Goal: Use online tool/utility: Use online tool/utility

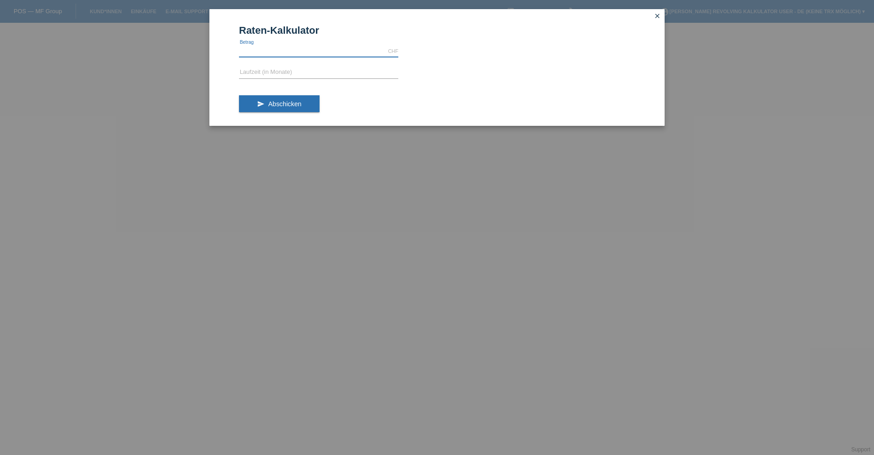
click at [324, 52] on input "text" at bounding box center [318, 51] width 159 height 11
type input "1198.00"
drag, startPoint x: 292, startPoint y: 225, endPoint x: 307, endPoint y: 124, distance: 101.8
click at [291, 225] on div "Raten-Kalkulator 1198.00 CHF error [GEOGRAPHIC_DATA] error Laufzeit (in Monate)…" at bounding box center [437, 227] width 874 height 455
click at [338, 69] on input "text" at bounding box center [318, 72] width 159 height 11
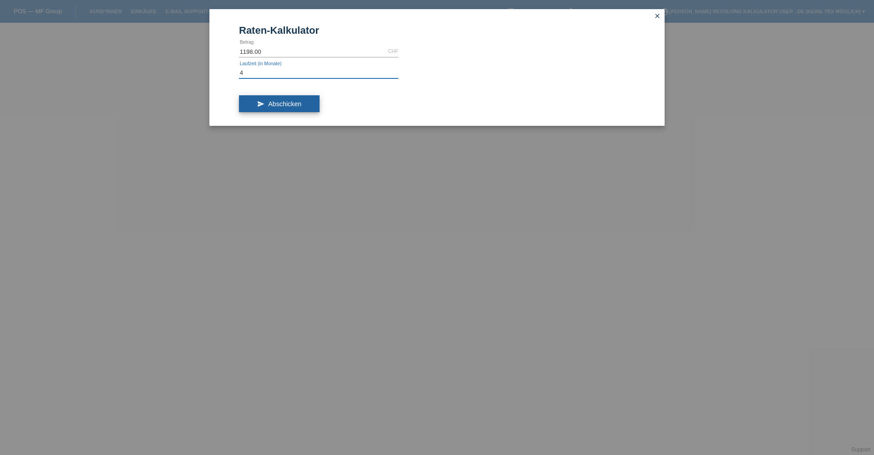
type input "4"
click at [277, 99] on button "send Abschicken" at bounding box center [279, 103] width 81 height 17
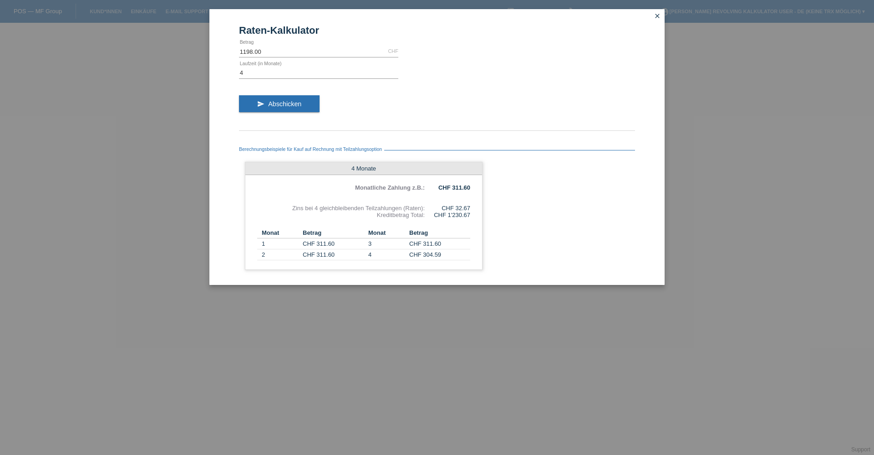
click at [479, 308] on div "Raten-Kalkulator 1198.00 CHF error [GEOGRAPHIC_DATA] 4 error Laufzeit (in Monat…" at bounding box center [437, 227] width 874 height 455
click at [461, 254] on td "CHF 304.59" at bounding box center [439, 254] width 61 height 11
click at [449, 228] on th "Betrag" at bounding box center [439, 232] width 61 height 11
click at [470, 228] on div "4 Monate Monatliche Zahlung z.B.: CHF 311.60 [PERSON_NAME] bei 4 gleichbleibend…" at bounding box center [364, 216] width 238 height 108
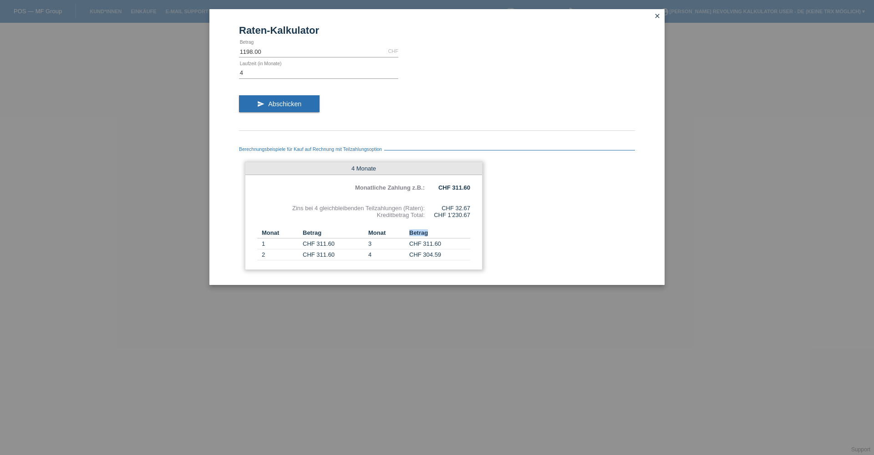
click at [470, 228] on div "4 Monate Monatliche Zahlung z.B.: CHF 311.60 [PERSON_NAME] bei 4 gleichbleibend…" at bounding box center [364, 216] width 238 height 108
click at [468, 223] on div "4 Monate Monatliche Zahlung z.B.: CHF 311.60 [PERSON_NAME] bei 4 gleichbleibend…" at bounding box center [364, 216] width 238 height 108
click at [445, 183] on div "4 Monate Monatliche Zahlung z.B.: CHF 311.60 [PERSON_NAME] bei 4 gleichbleibend…" at bounding box center [364, 216] width 238 height 108
click at [445, 218] on div "CHF 1'230.67" at bounding box center [448, 214] width 46 height 7
click at [444, 217] on div "CHF 1'230.67" at bounding box center [448, 214] width 46 height 7
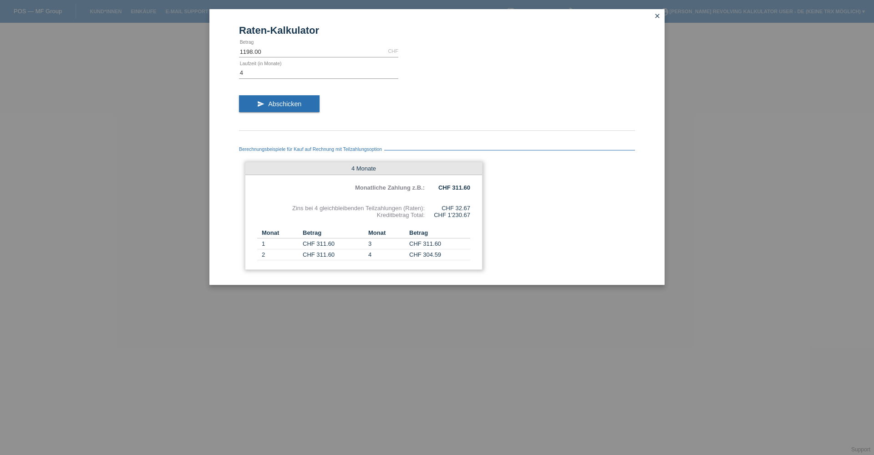
click at [447, 217] on div "CHF 1'230.67" at bounding box center [448, 214] width 46 height 7
drag, startPoint x: 447, startPoint y: 217, endPoint x: 472, endPoint y: 217, distance: 25.0
click at [472, 217] on div "4 Monate Monatliche Zahlung z.B.: CHF 311.60 [PERSON_NAME] bei 4 gleichbleibend…" at bounding box center [364, 216] width 238 height 108
click at [469, 220] on div "4 Monate Monatliche Zahlung z.B.: CHF 311.60 [PERSON_NAME] bei 4 gleichbleibend…" at bounding box center [364, 216] width 238 height 108
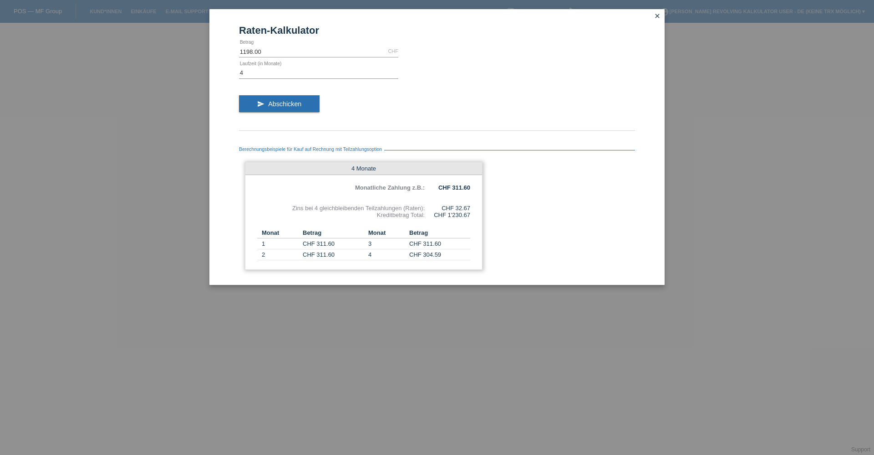
drag, startPoint x: 447, startPoint y: 206, endPoint x: 456, endPoint y: 206, distance: 8.7
click at [456, 206] on div "CHF 32.67" at bounding box center [448, 207] width 46 height 7
drag, startPoint x: 333, startPoint y: 210, endPoint x: 326, endPoint y: 211, distance: 7.8
click at [333, 210] on div "Zins bei 4 gleichbleibenden Teilzahlungen (Raten):" at bounding box center [341, 207] width 168 height 7
drag, startPoint x: 317, startPoint y: 209, endPoint x: 390, endPoint y: 199, distance: 73.9
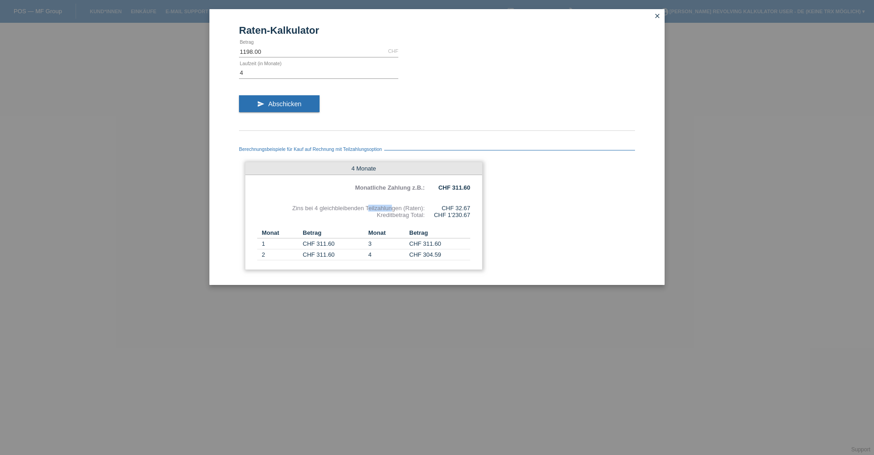
click at [389, 199] on div "4 Monate Monatliche Zahlung z.B.: CHF 311.60 [PERSON_NAME] bei 4 gleichbleibend…" at bounding box center [364, 216] width 238 height 108
click at [390, 203] on div "4 Monate Monatliche Zahlung z.B.: CHF 311.60 [PERSON_NAME] bei 4 gleichbleibend…" at bounding box center [364, 216] width 238 height 108
click at [306, 72] on input "4" at bounding box center [318, 72] width 159 height 11
type input "3"
click at [285, 97] on button "send Abschicken" at bounding box center [279, 103] width 81 height 17
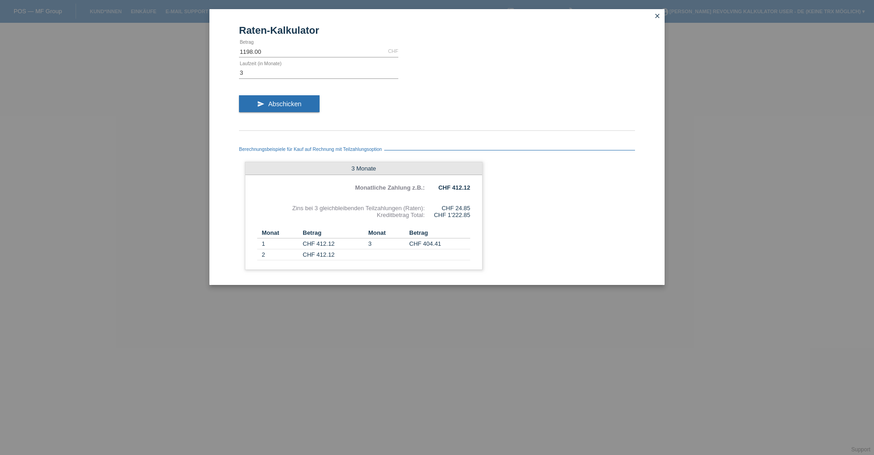
click at [472, 160] on div "Berechnungsbeispiele für Kauf auf Rechnung mit Teilzahlungsoption 3 Monate Mona…" at bounding box center [437, 205] width 396 height 140
drag, startPoint x: 453, startPoint y: 209, endPoint x: 468, endPoint y: 204, distance: 16.1
click at [466, 205] on div "CHF 24.85" at bounding box center [448, 207] width 46 height 7
click at [504, 199] on div "Berechnungsbeispiele für Kauf auf Rechnung mit Teilzahlungsoption 3 Monate Mona…" at bounding box center [437, 205] width 396 height 140
click at [659, 14] on icon "close" at bounding box center [657, 15] width 7 height 7
